Goal: Task Accomplishment & Management: Manage account settings

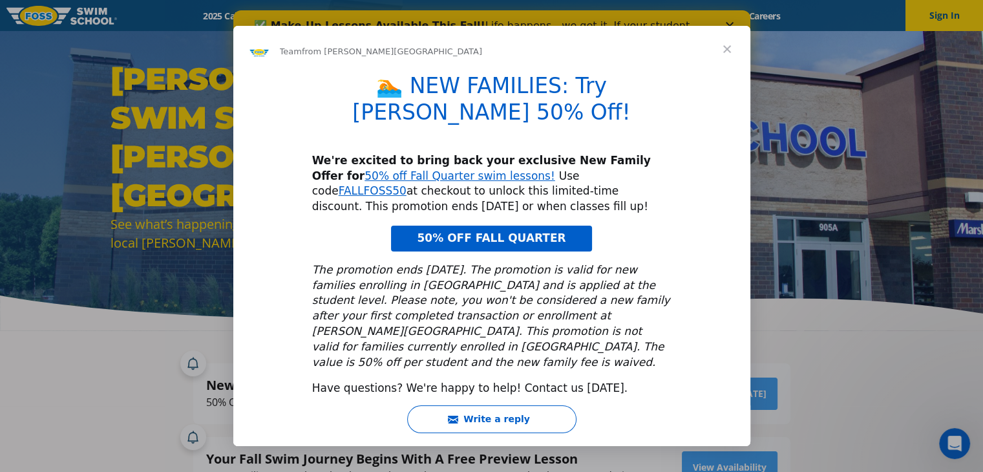
click at [730, 62] on span "Close" at bounding box center [727, 49] width 47 height 47
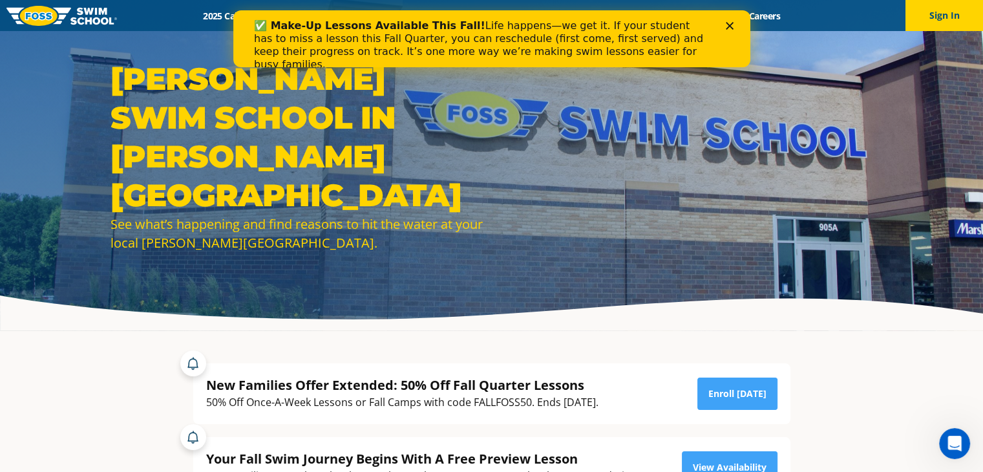
click at [729, 27] on polygon "Close" at bounding box center [729, 26] width 8 height 8
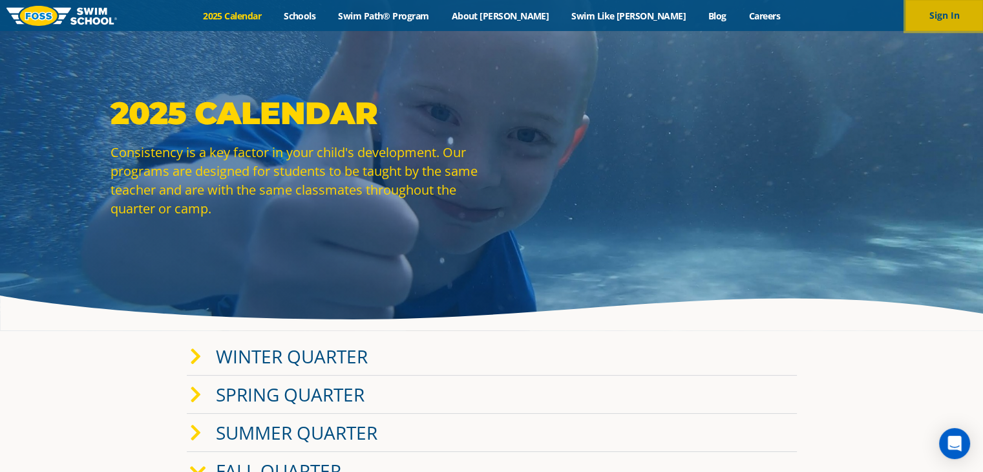
click at [946, 19] on button "Sign In" at bounding box center [945, 15] width 78 height 31
